Goal: Find specific page/section: Find specific page/section

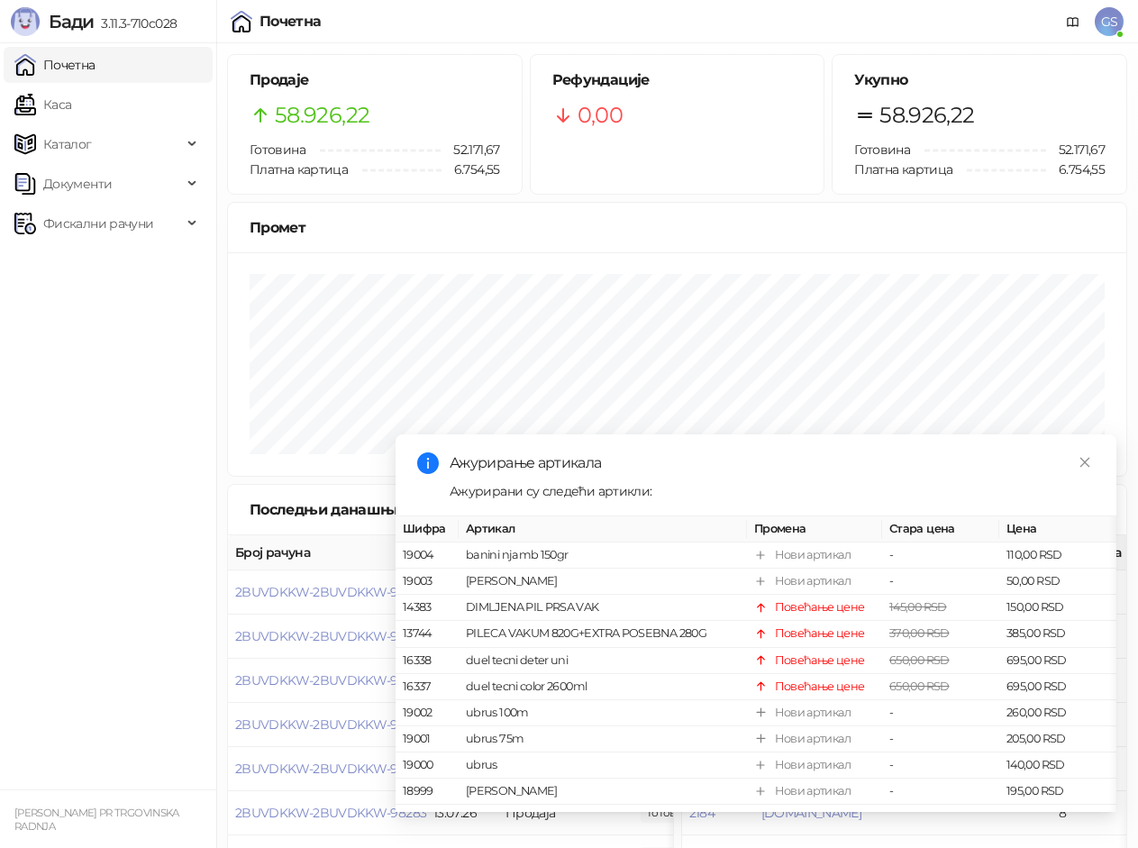
drag, startPoint x: 134, startPoint y: 61, endPoint x: 123, endPoint y: 81, distance: 23.0
click at [96, 61] on link "Почетна" at bounding box center [54, 65] width 81 height 36
click at [71, 101] on link "Каса" at bounding box center [42, 105] width 57 height 36
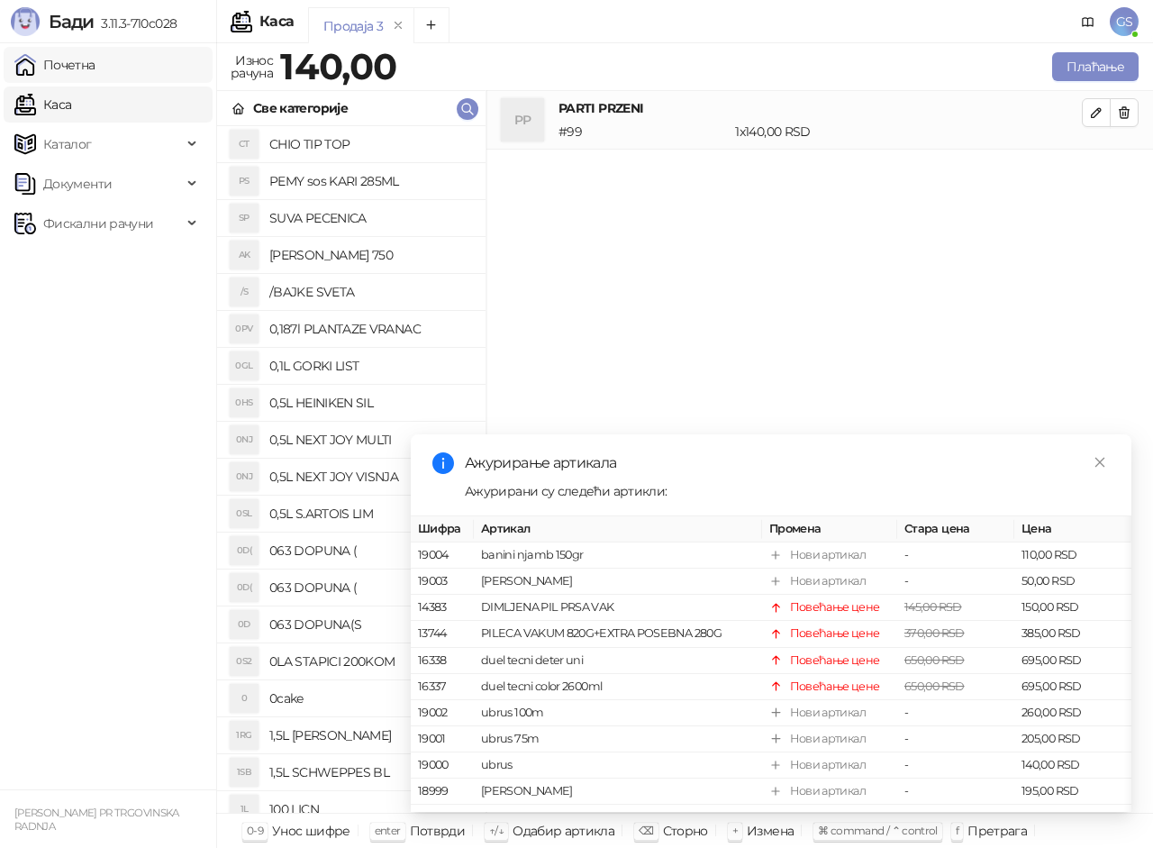
click at [96, 68] on link "Почетна" at bounding box center [54, 65] width 81 height 36
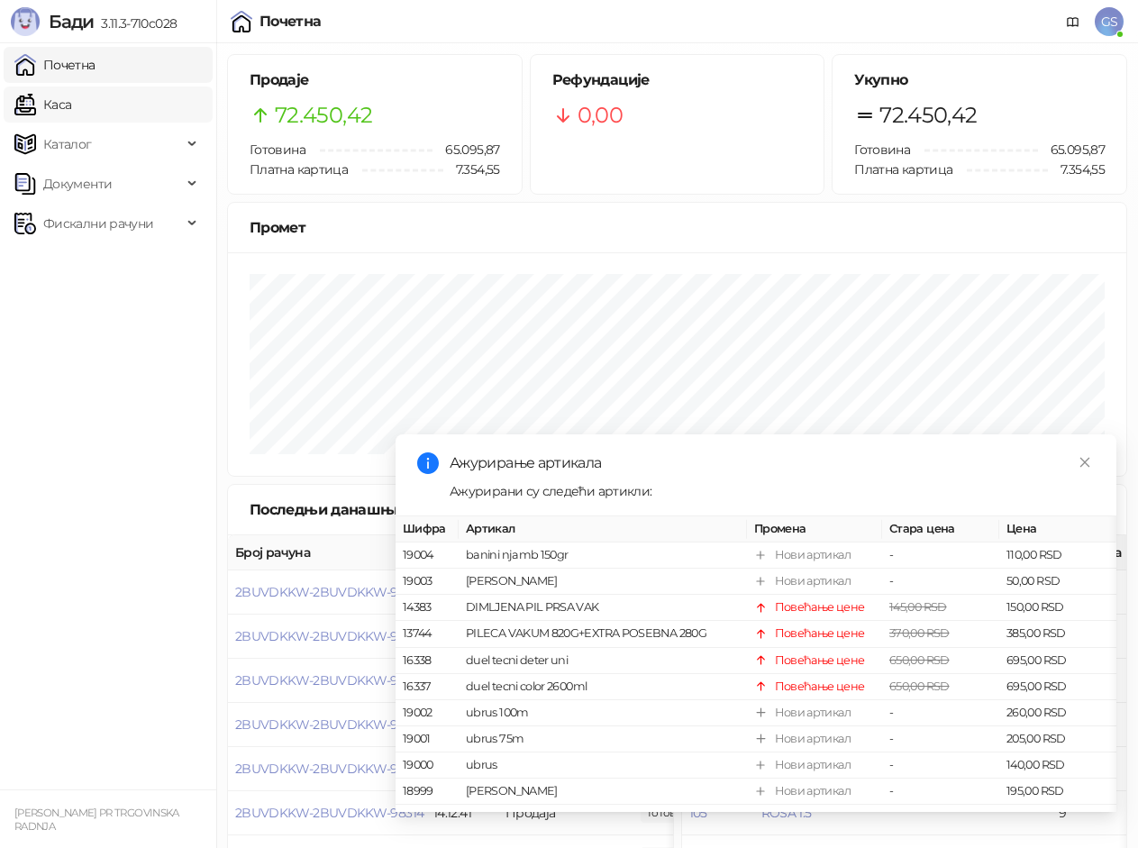
click at [71, 116] on link "Каса" at bounding box center [42, 105] width 57 height 36
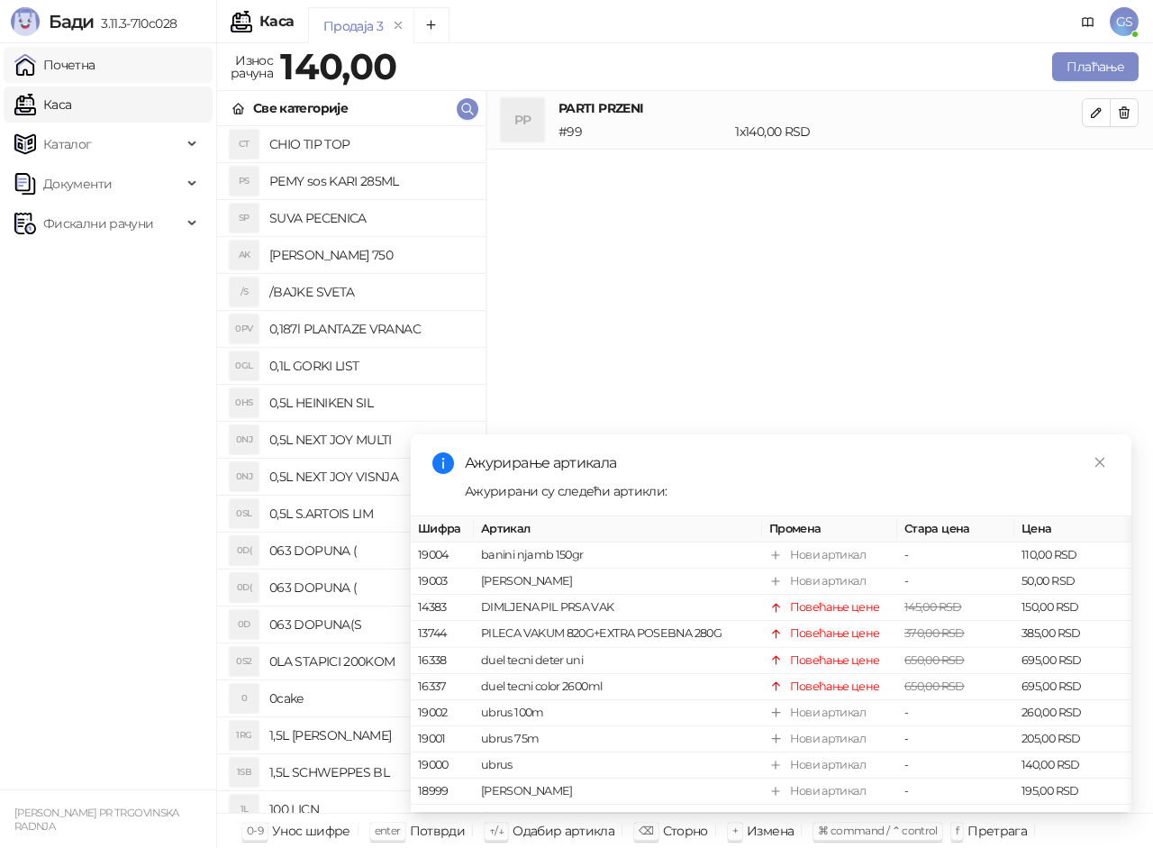
click at [96, 69] on link "Почетна" at bounding box center [54, 65] width 81 height 36
